Goal: Task Accomplishment & Management: Use online tool/utility

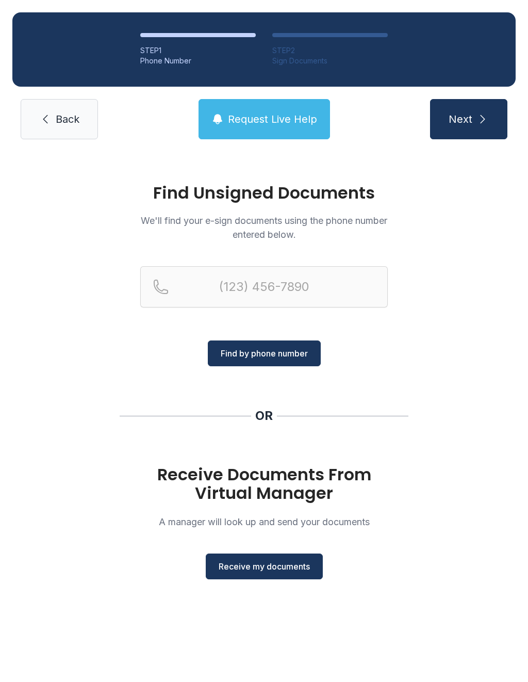
click at [287, 558] on button "Receive my documents" at bounding box center [264, 566] width 117 height 26
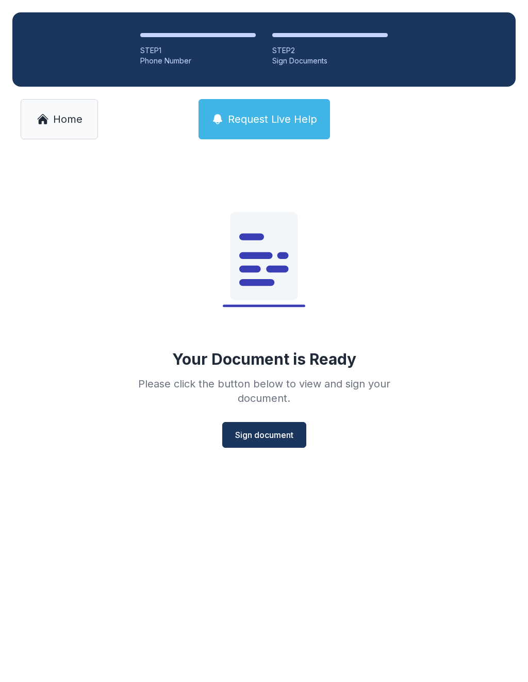
click at [271, 441] on button "Sign document" at bounding box center [264, 435] width 84 height 26
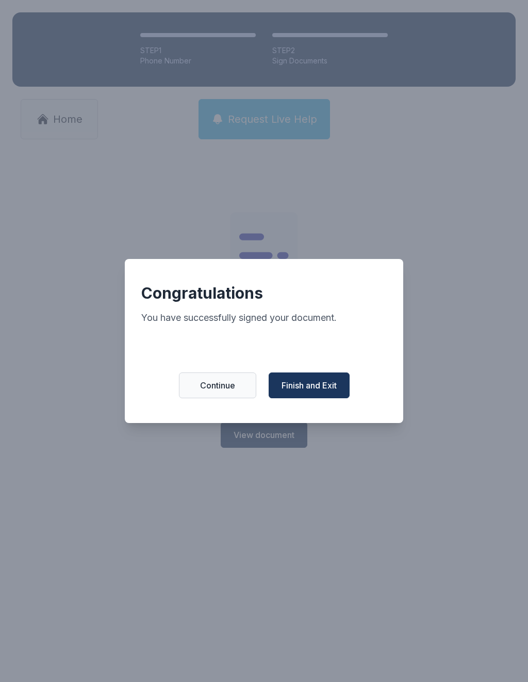
click at [306, 390] on span "Finish and Exit" at bounding box center [309, 385] width 55 height 12
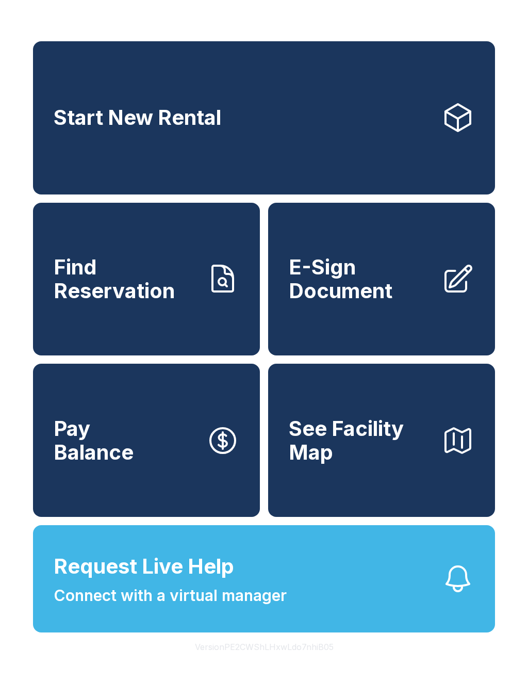
click at [403, 292] on span "E-Sign Document" at bounding box center [361, 278] width 144 height 47
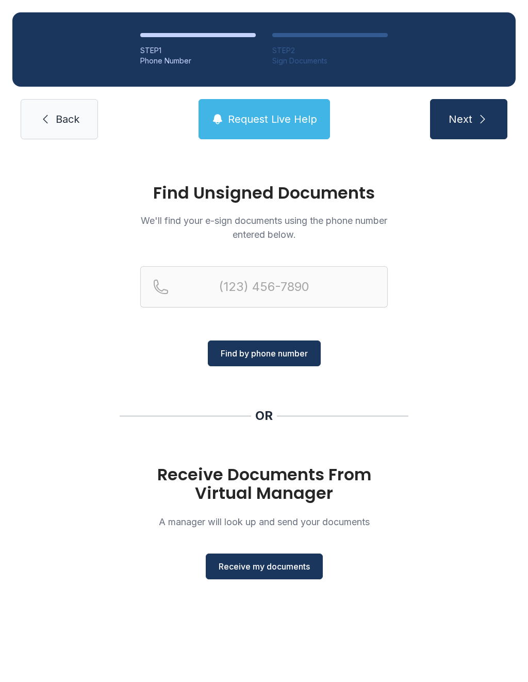
click at [283, 566] on span "Receive my documents" at bounding box center [264, 566] width 91 height 12
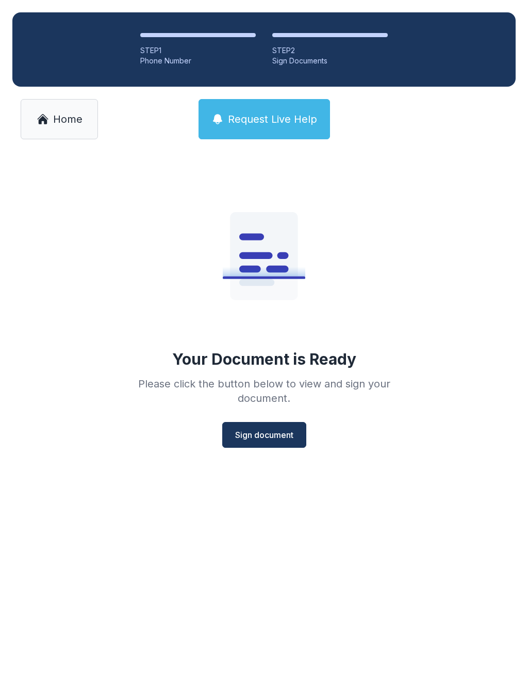
click at [287, 436] on span "Sign document" at bounding box center [264, 434] width 58 height 12
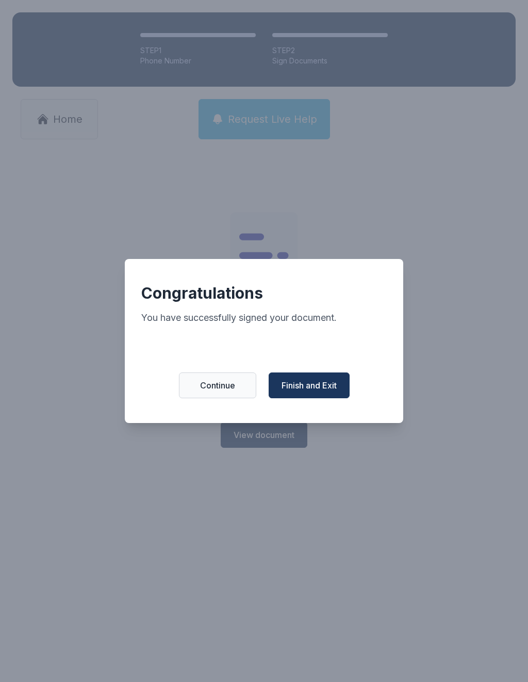
click at [323, 391] on span "Finish and Exit" at bounding box center [309, 385] width 55 height 12
